Goal: Navigation & Orientation: Find specific page/section

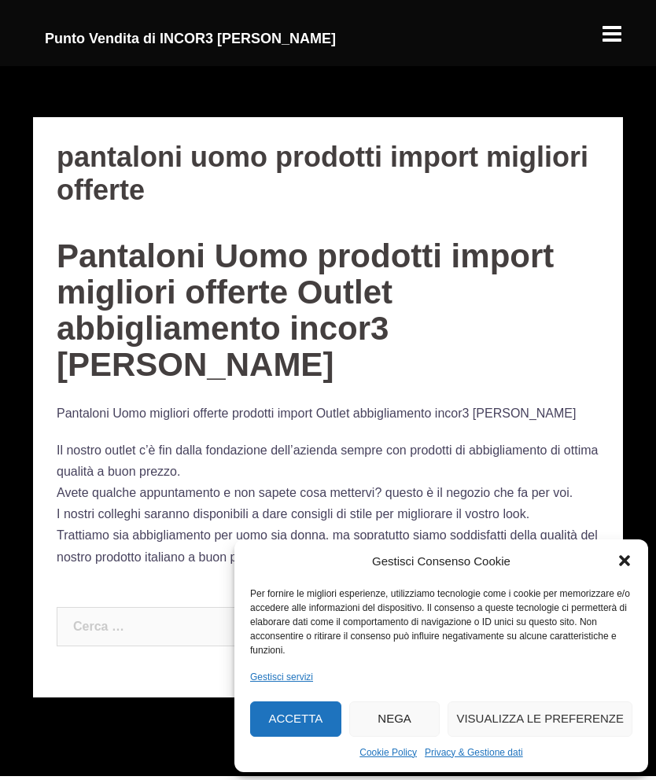
click at [639, 554] on div "Gestisci Consenso Cookie Per fornire le migliori esperienze, utilizziamo tecnol…" at bounding box center [441, 655] width 414 height 233
click at [629, 567] on icon "Chiudi la finestra di dialogo" at bounding box center [625, 561] width 16 height 16
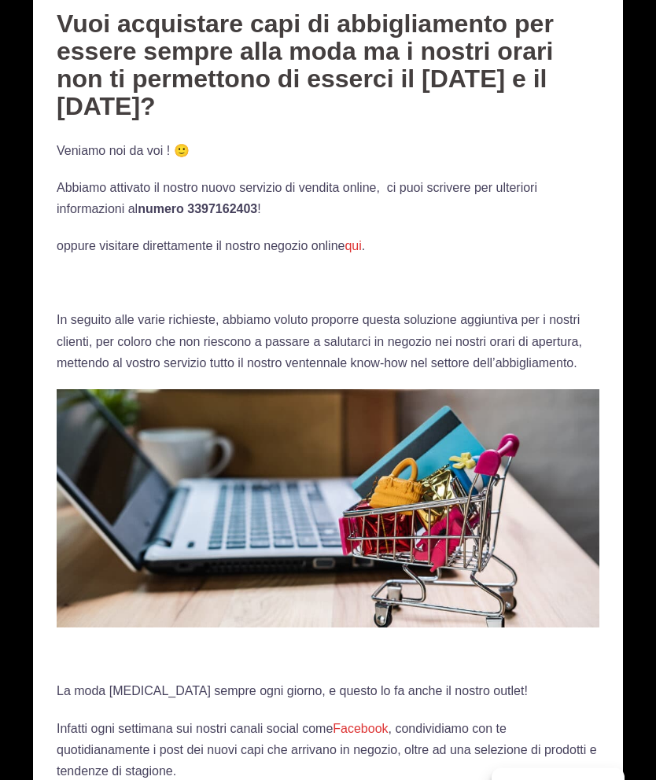
scroll to position [164, 0]
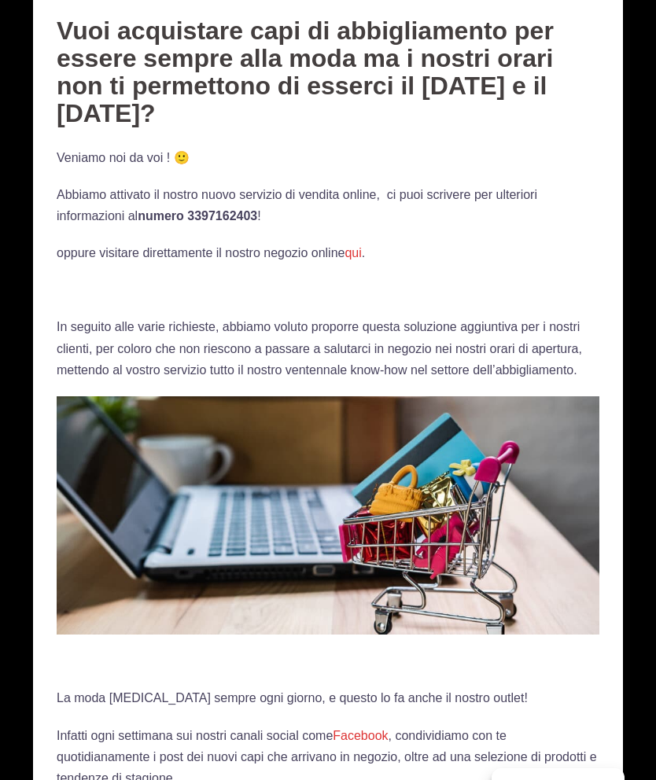
click at [361, 251] on link "qui" at bounding box center [352, 252] width 17 height 13
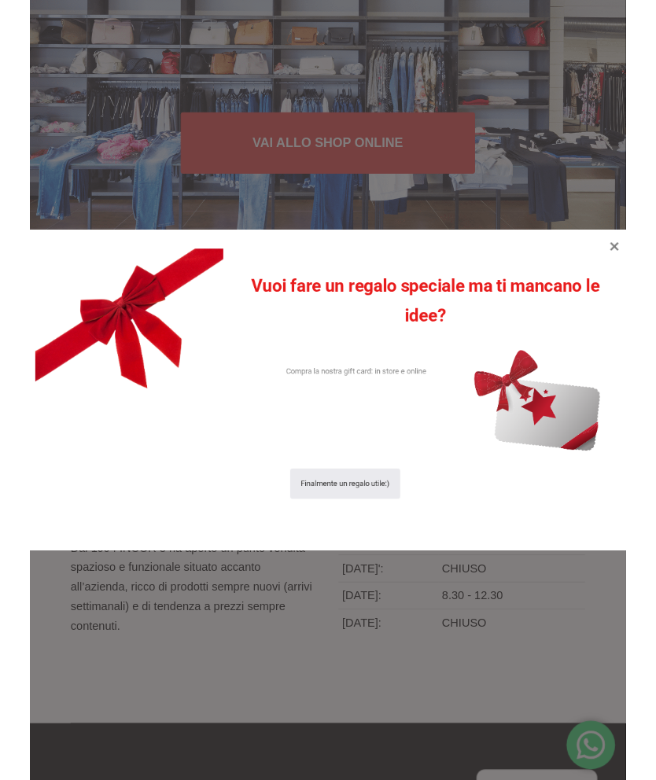
scroll to position [145, 0]
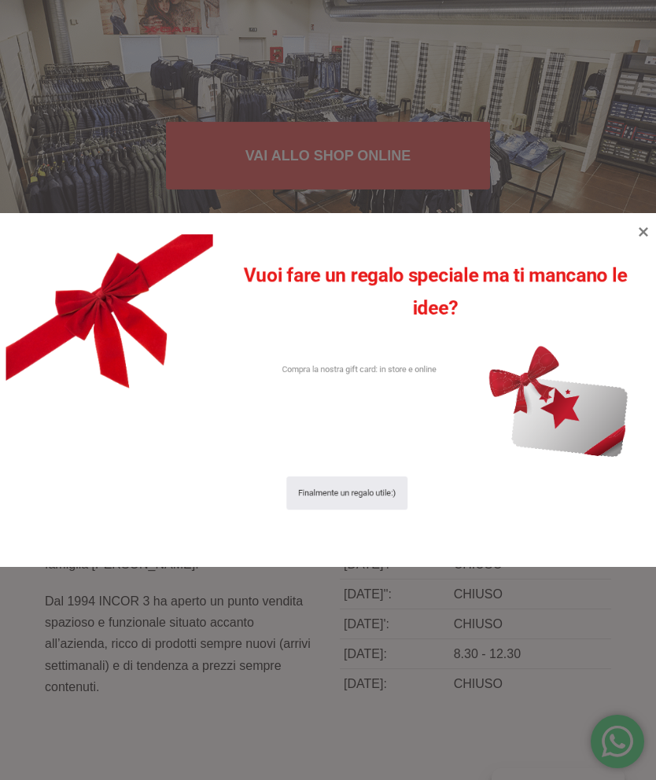
click at [392, 167] on div at bounding box center [328, 390] width 656 height 780
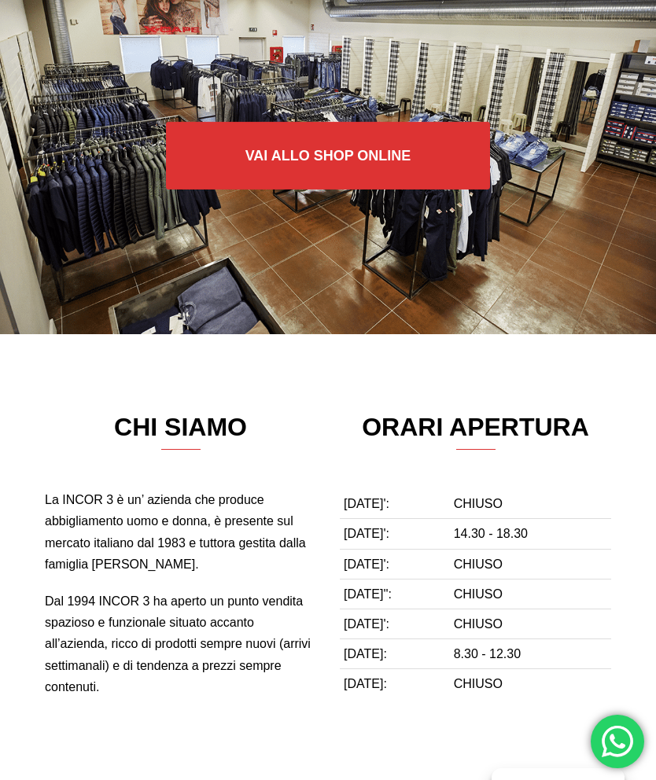
click at [403, 165] on link "Vai allo SHOP ONLINE" at bounding box center [328, 156] width 325 height 68
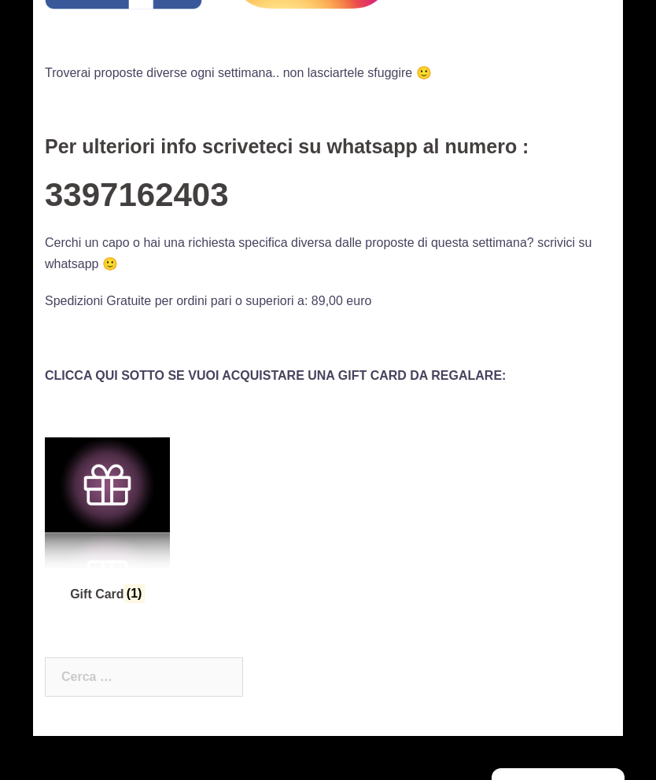
scroll to position [426, 0]
